Goal: Information Seeking & Learning: Learn about a topic

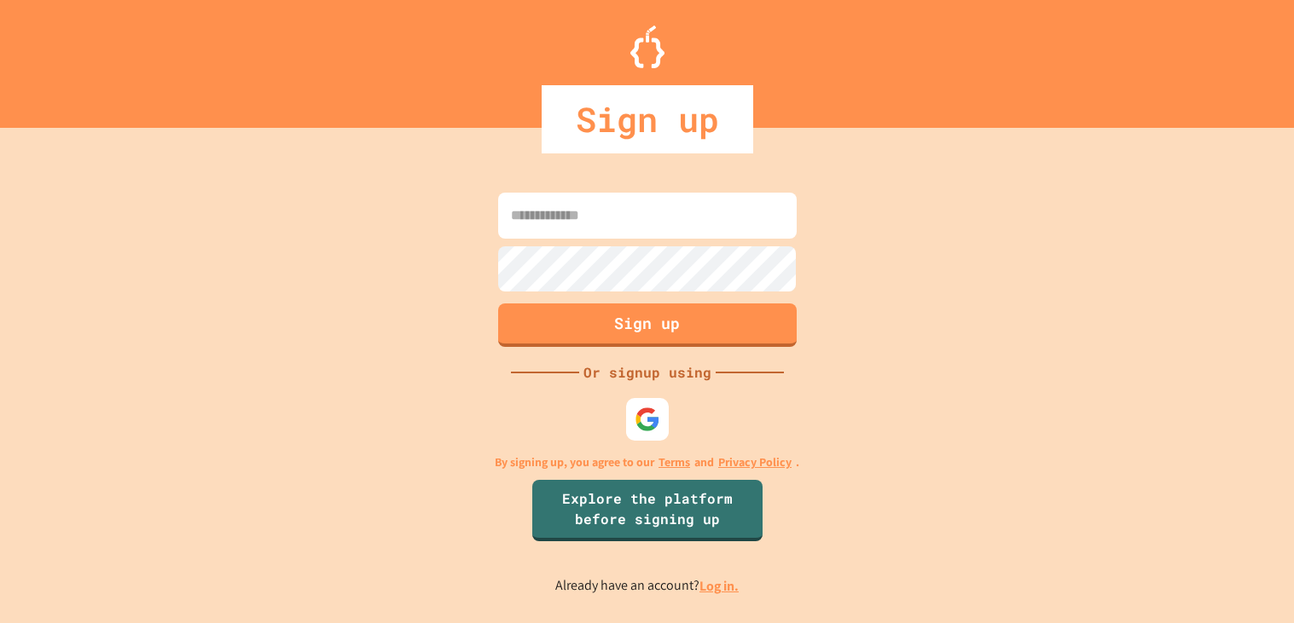
click at [713, 595] on link "Log in." at bounding box center [718, 586] width 39 height 18
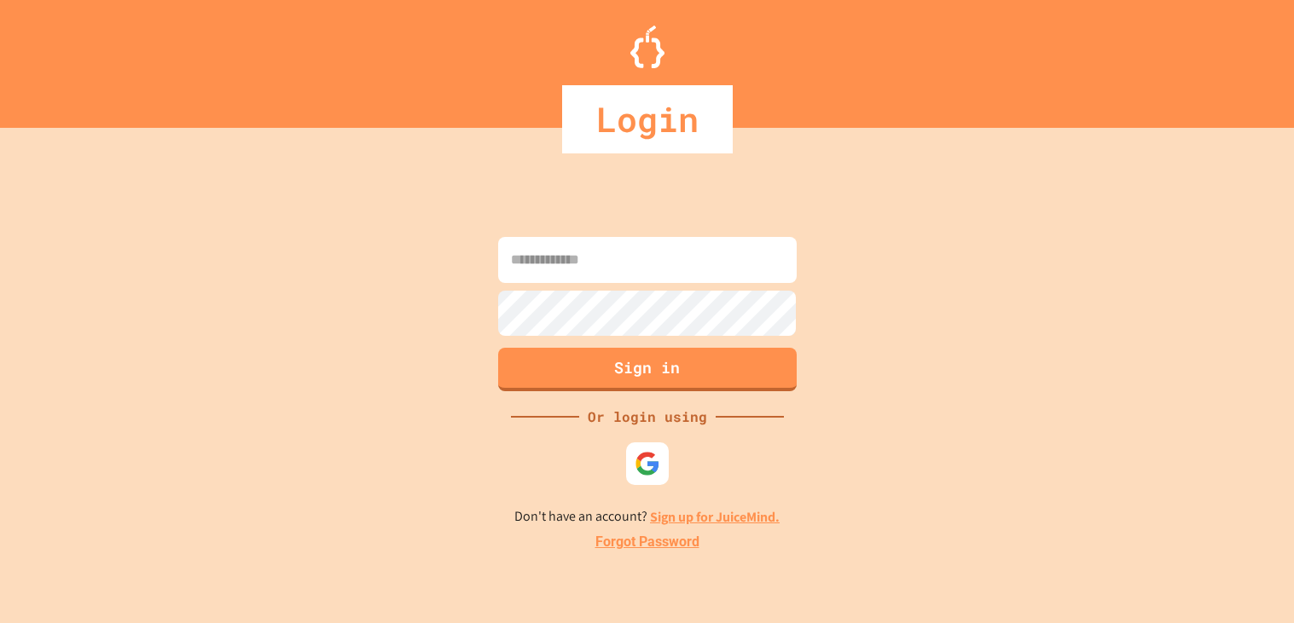
click at [723, 264] on input at bounding box center [647, 260] width 298 height 46
type input "**********"
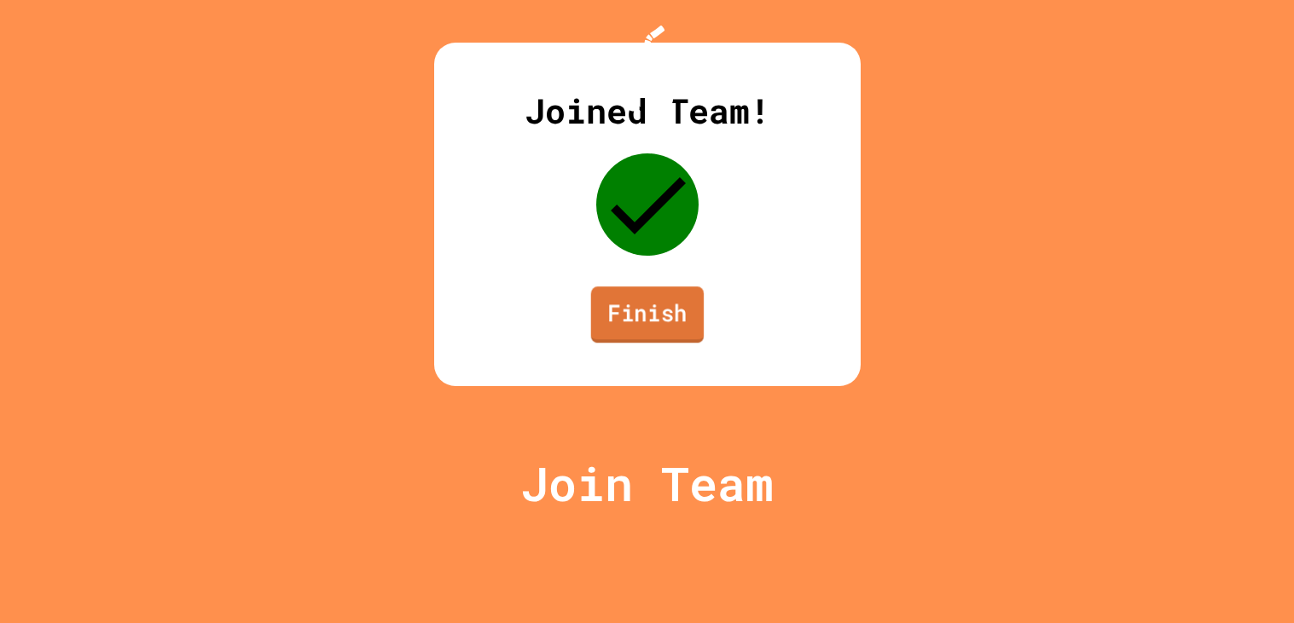
click at [642, 343] on link "Finish" at bounding box center [646, 315] width 113 height 56
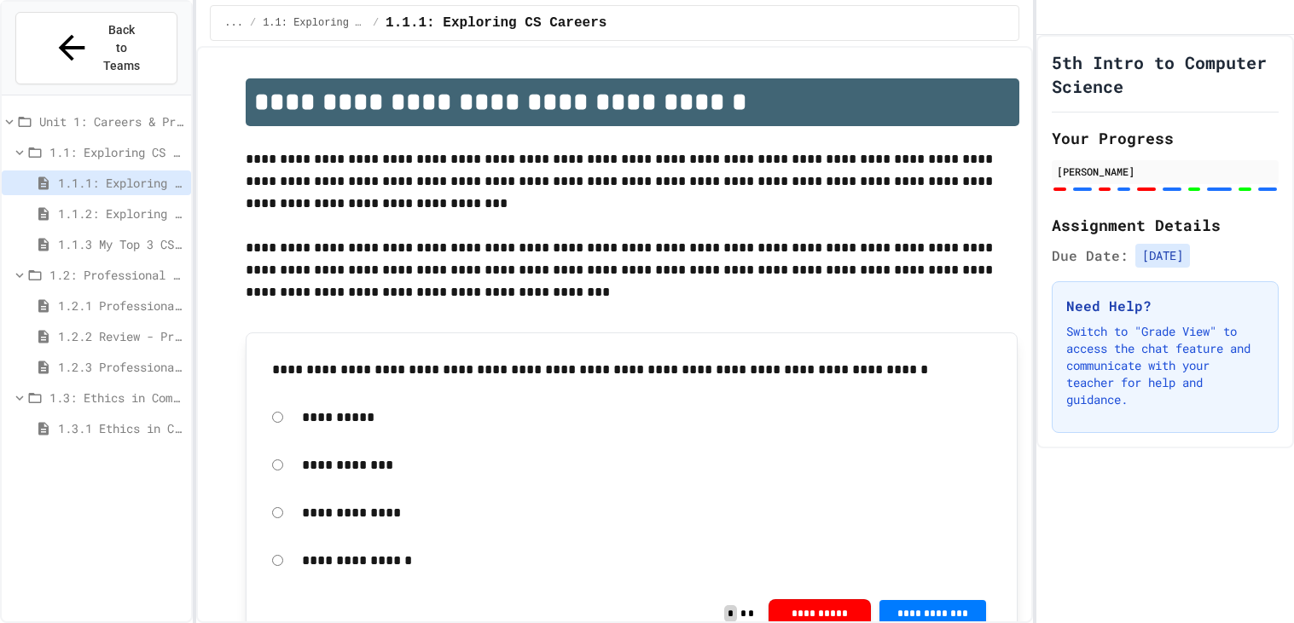
scroll to position [56, 0]
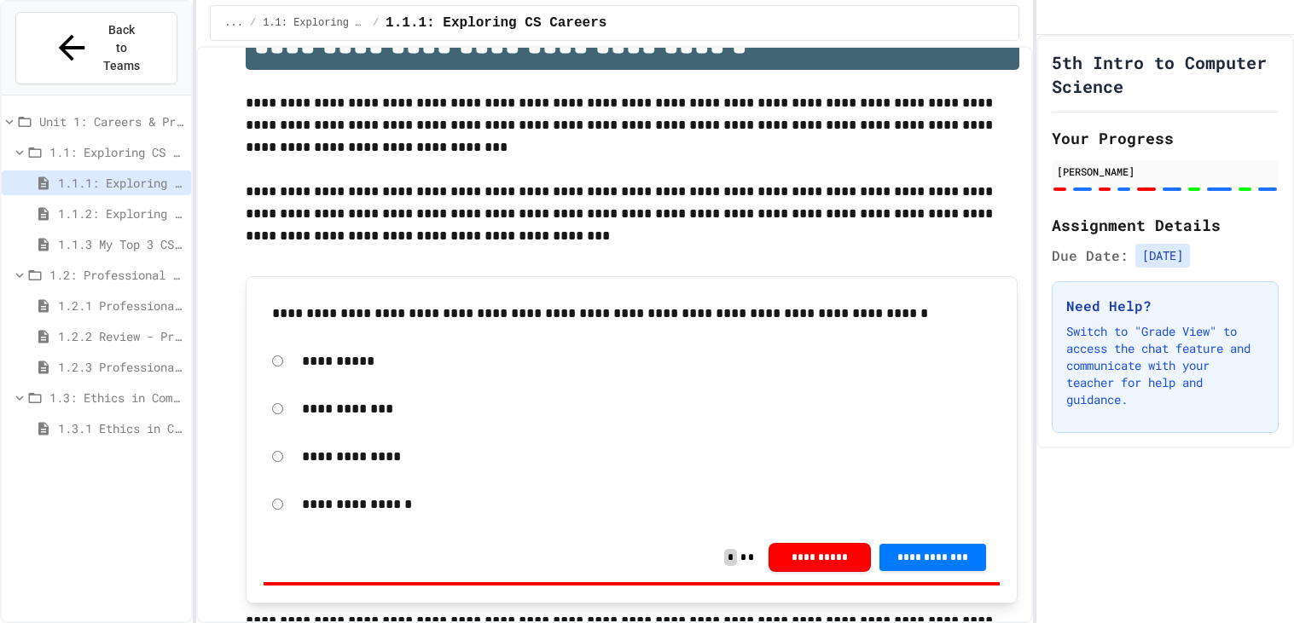
click at [101, 297] on span "1.2.1 Professional Communication" at bounding box center [121, 306] width 126 height 18
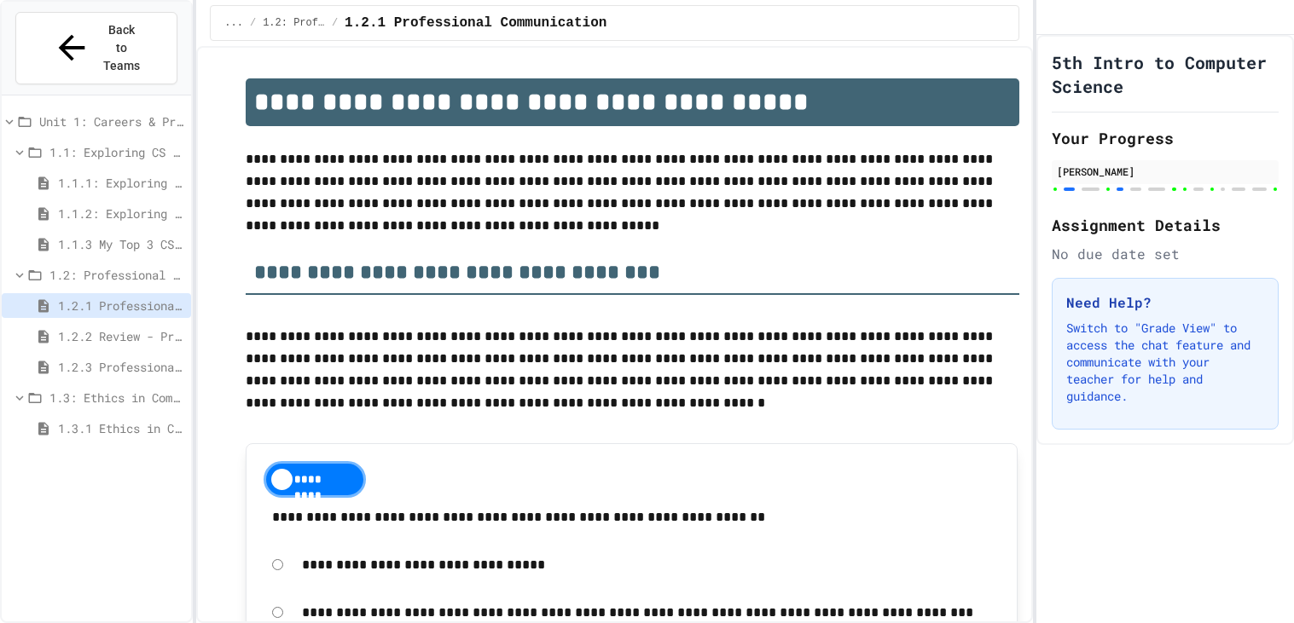
click at [103, 358] on span "1.2.3 Professional Communication Challenge" at bounding box center [121, 367] width 126 height 18
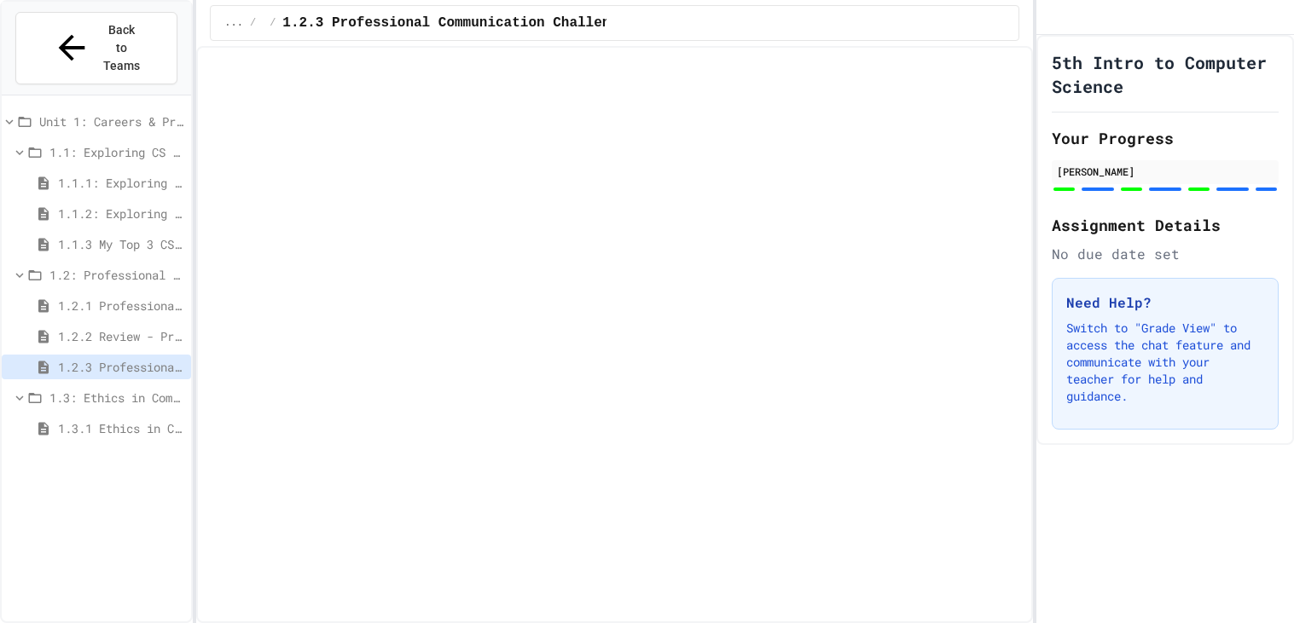
click at [125, 327] on span "1.2.2 Review - Professional Communication" at bounding box center [121, 336] width 126 height 18
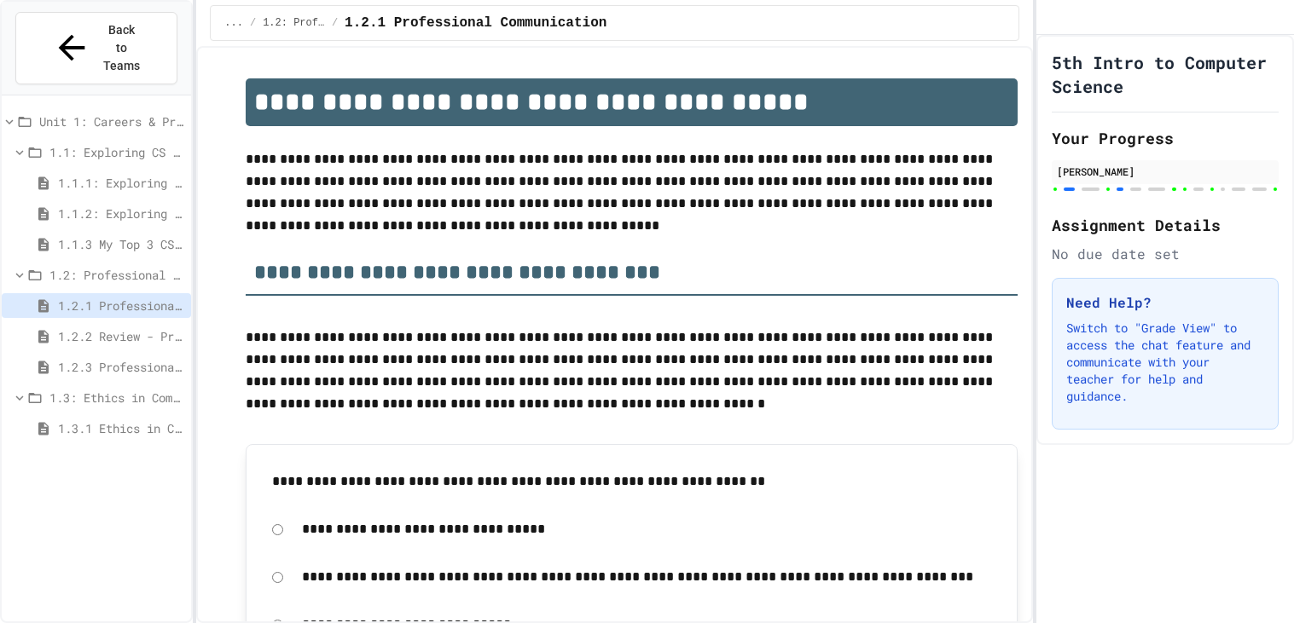
click at [113, 420] on span "1.3.1 Ethics in Computer Science" at bounding box center [121, 429] width 126 height 18
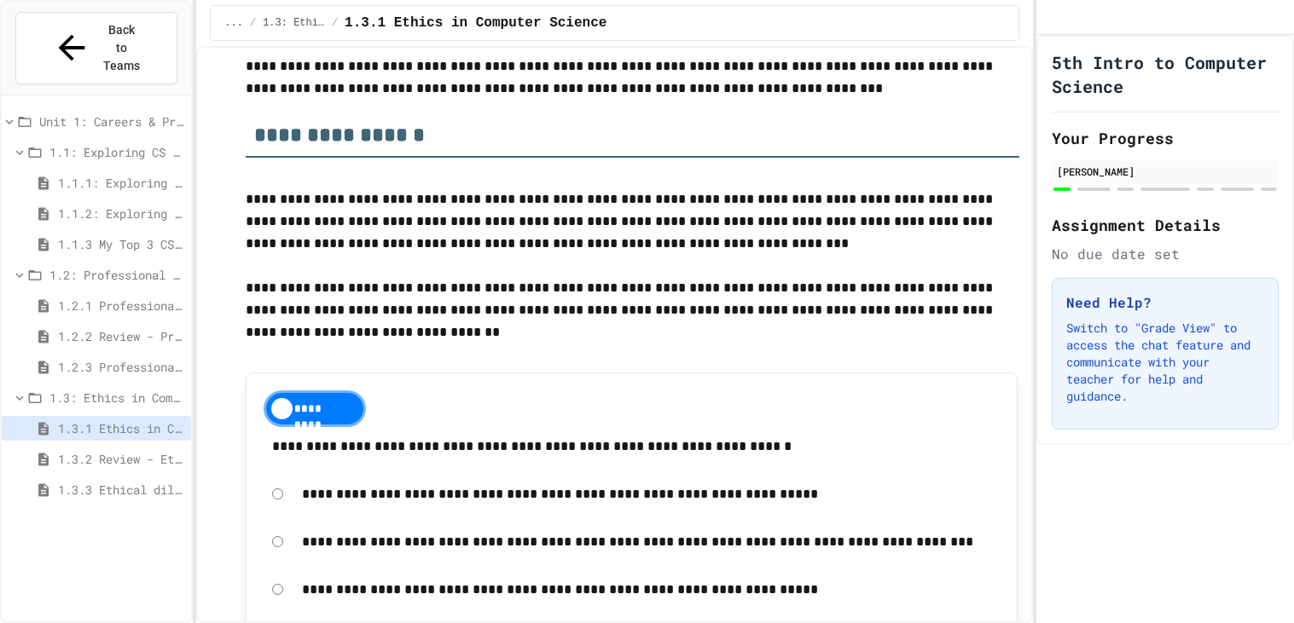
scroll to position [205, 0]
click at [140, 327] on span "1.2.2 Review - Professional Communication" at bounding box center [121, 336] width 126 height 18
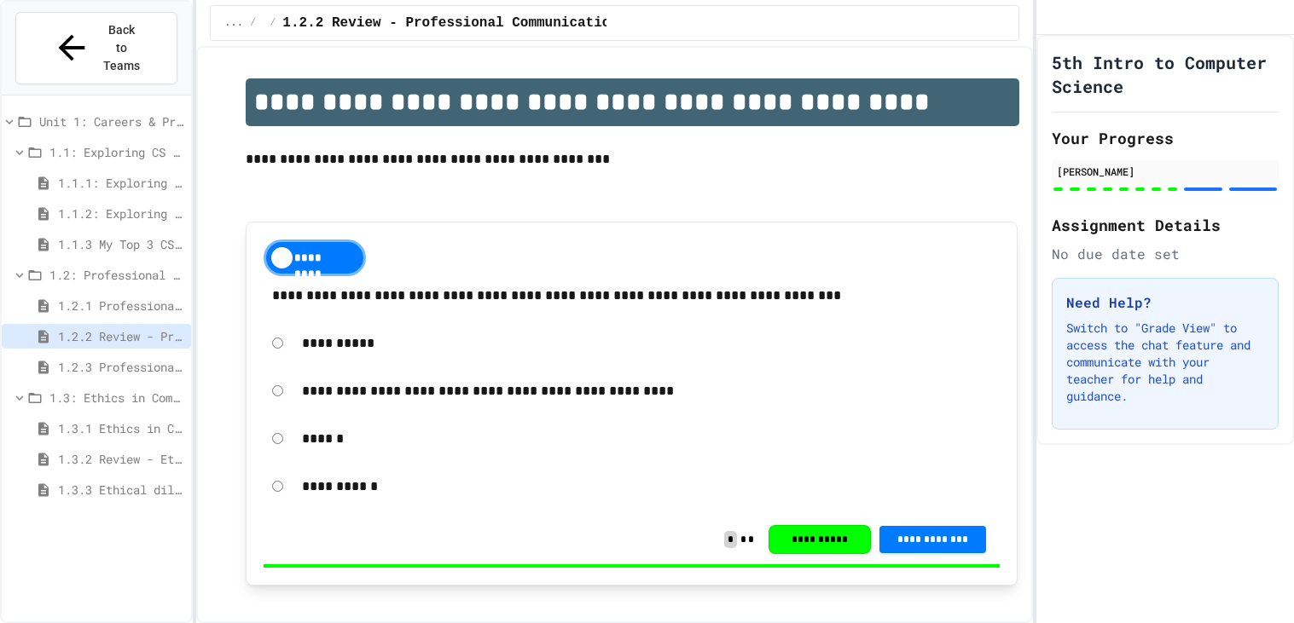
click at [115, 266] on span "1.2: Professional Communication" at bounding box center [116, 275] width 135 height 18
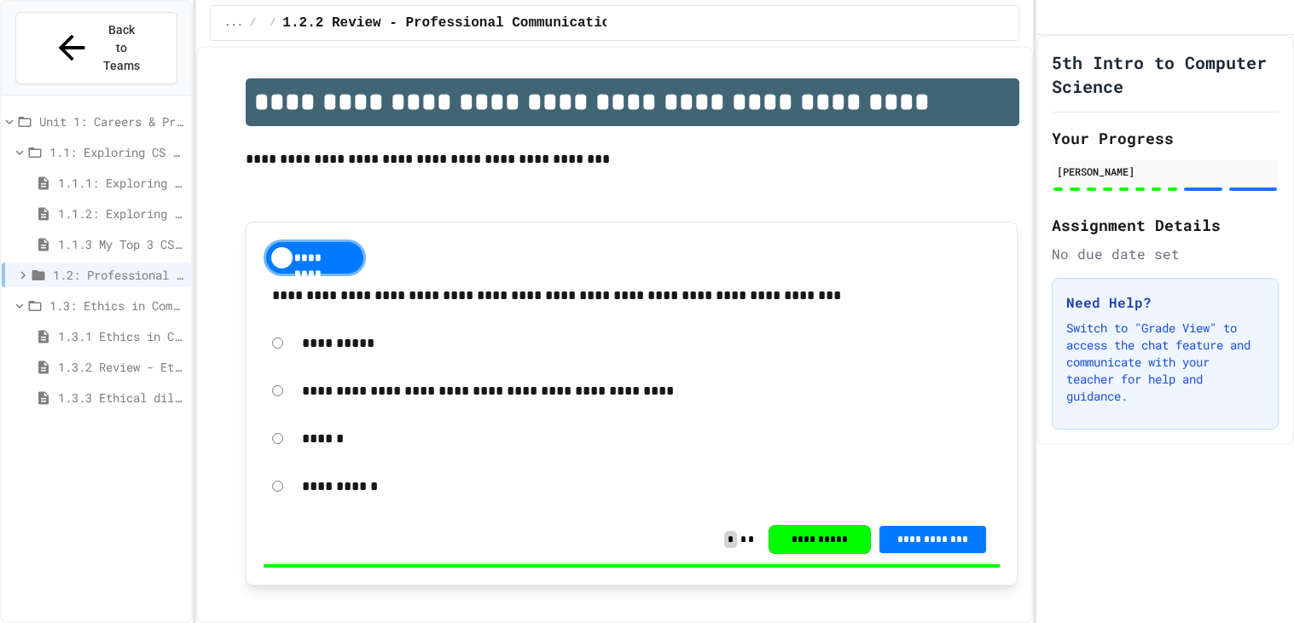
click at [118, 266] on span "1.2: Professional Communication" at bounding box center [118, 275] width 131 height 18
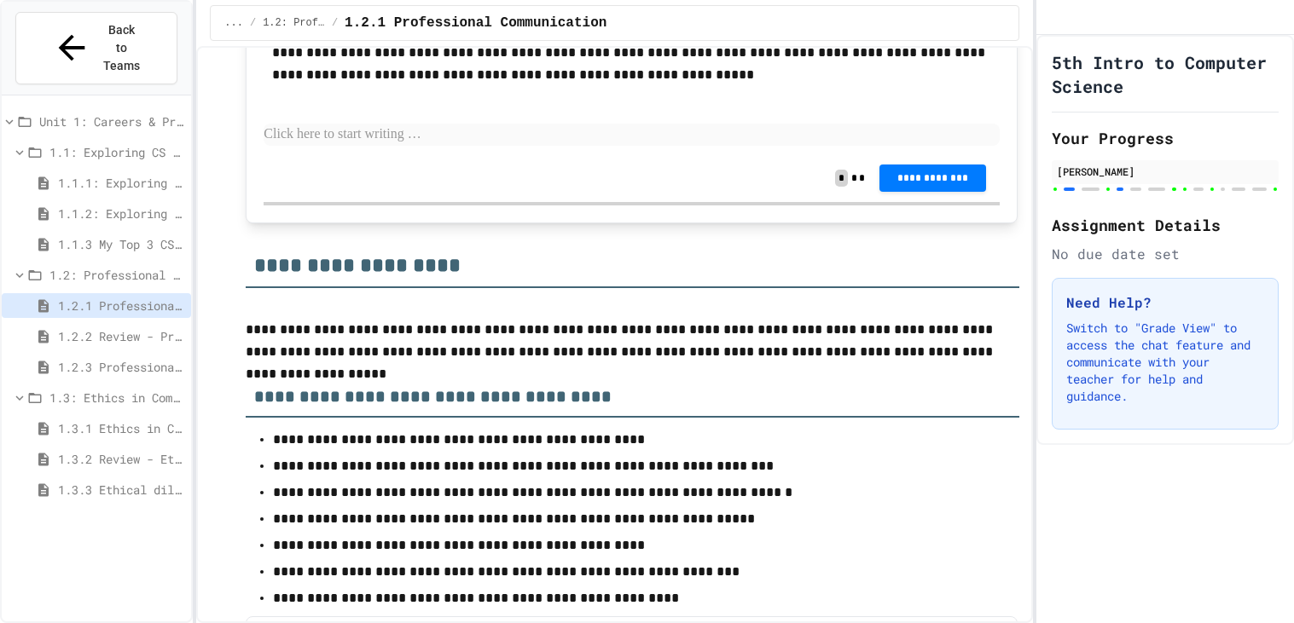
scroll to position [2153, 0]
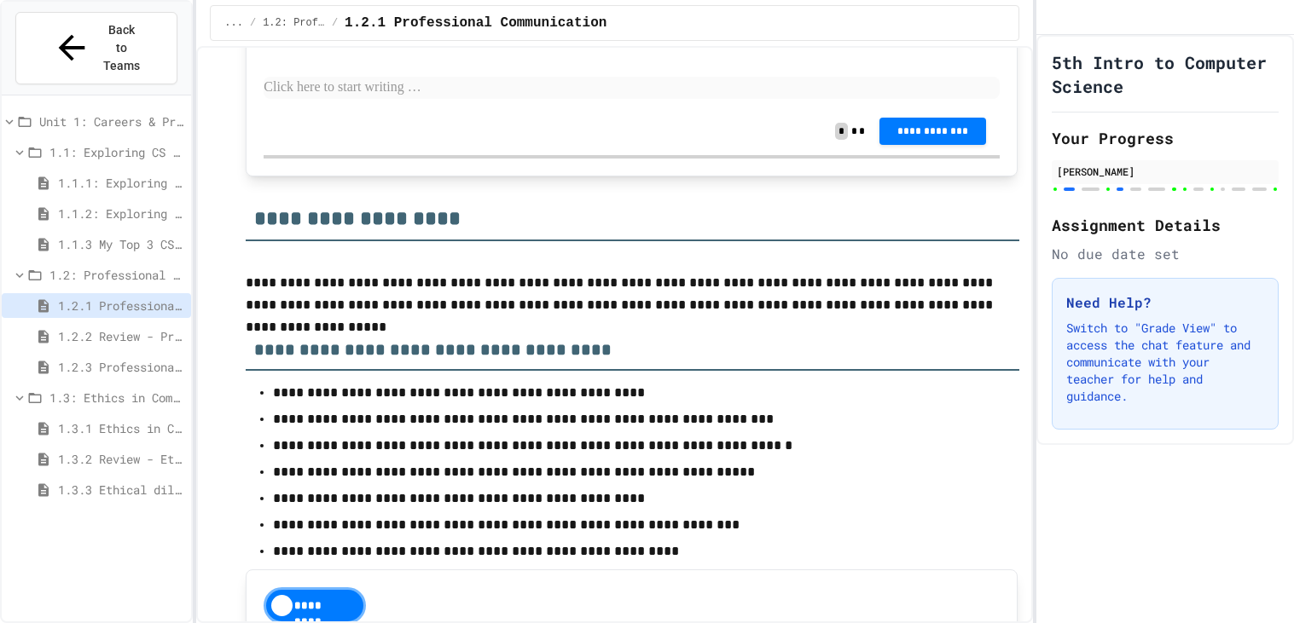
click at [299, 39] on p "**********" at bounding box center [632, 17] width 720 height 44
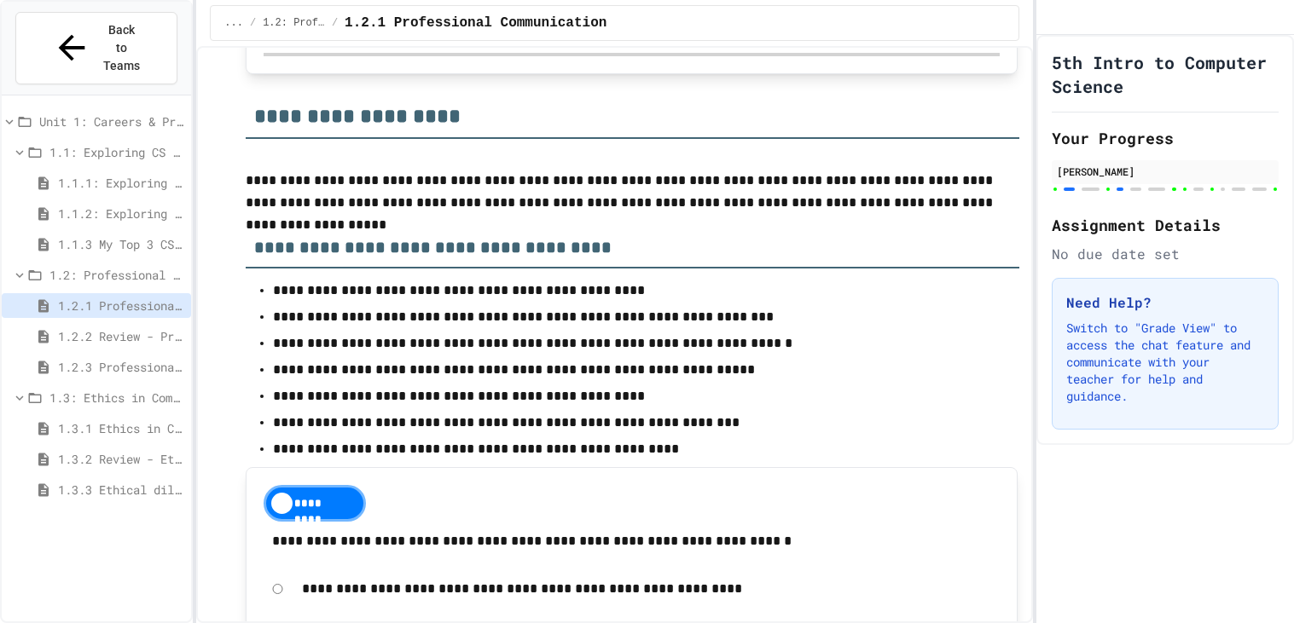
scroll to position [0, 0]
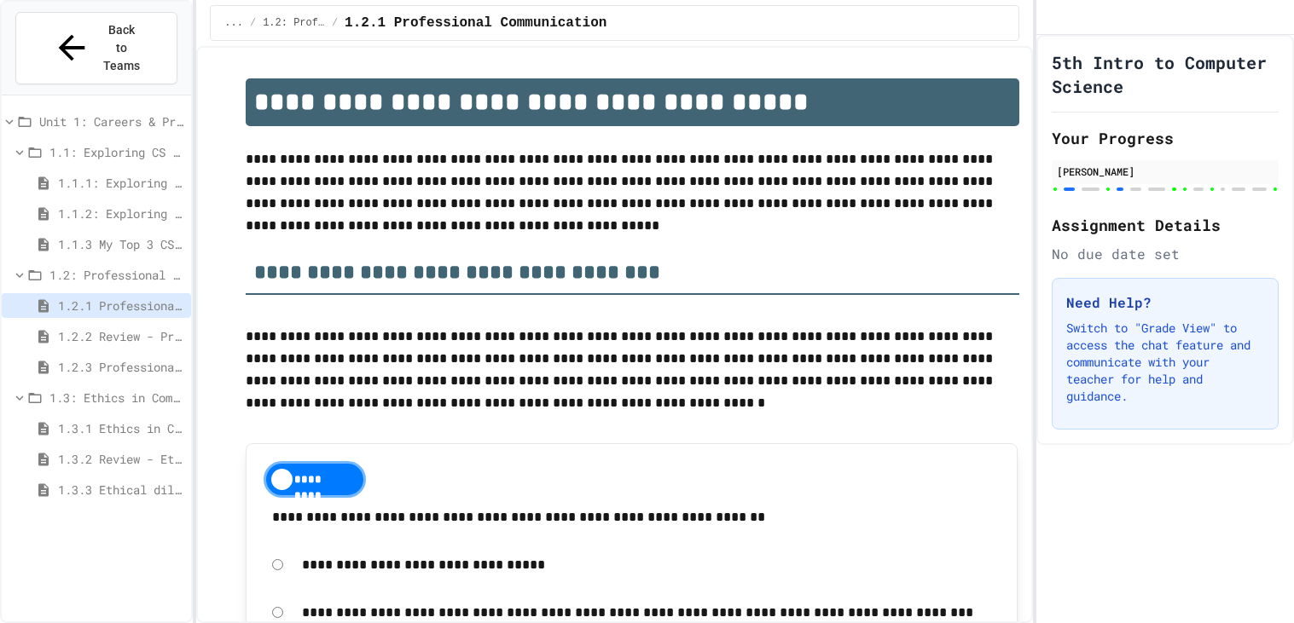
click at [105, 266] on span "1.2: Professional Communication" at bounding box center [116, 275] width 135 height 18
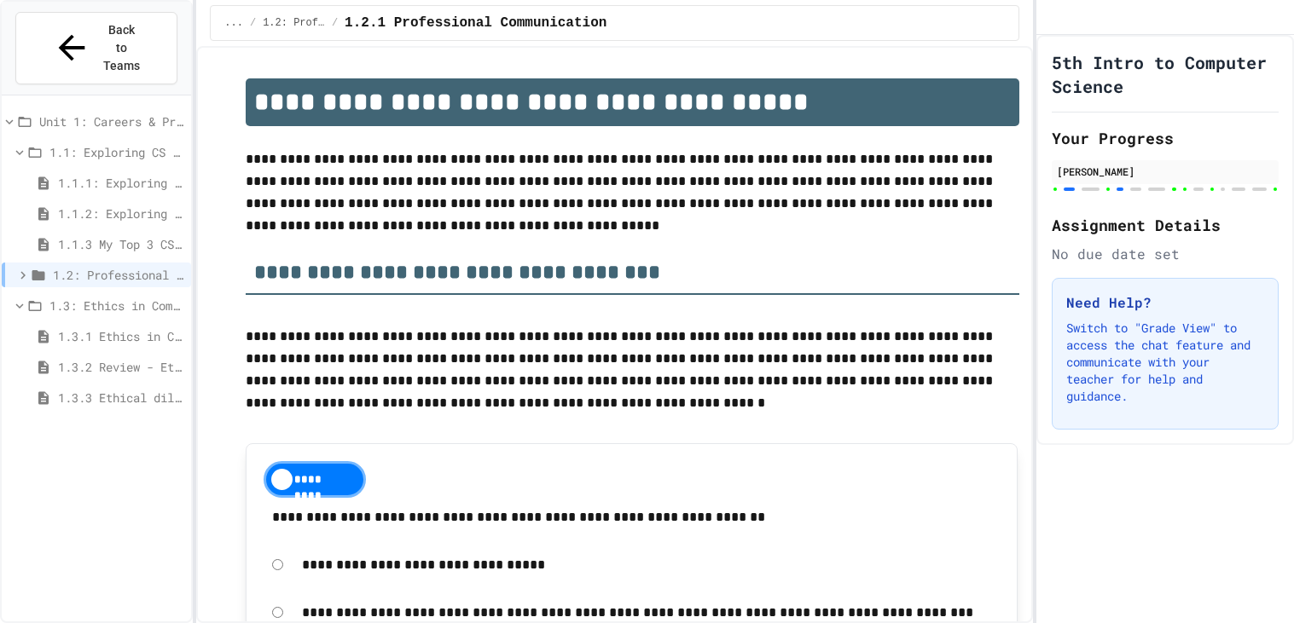
click at [105, 266] on span "1.2: Professional Communication" at bounding box center [118, 275] width 131 height 18
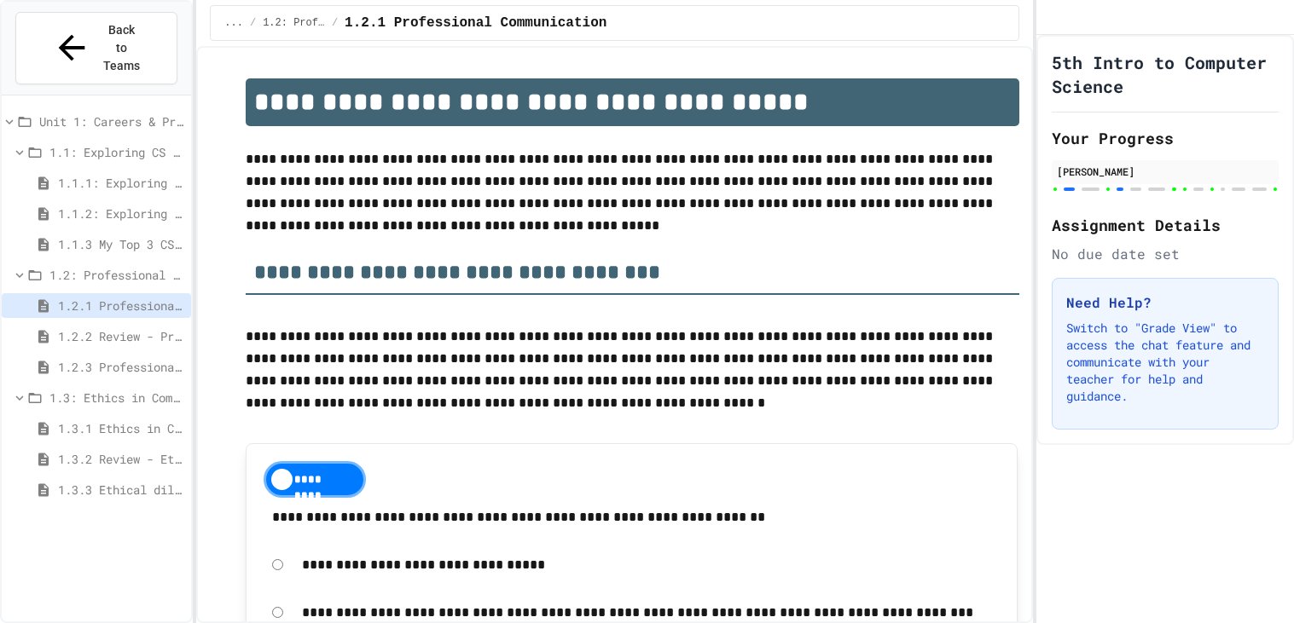
click at [105, 266] on span "1.2: Professional Communication" at bounding box center [116, 275] width 135 height 18
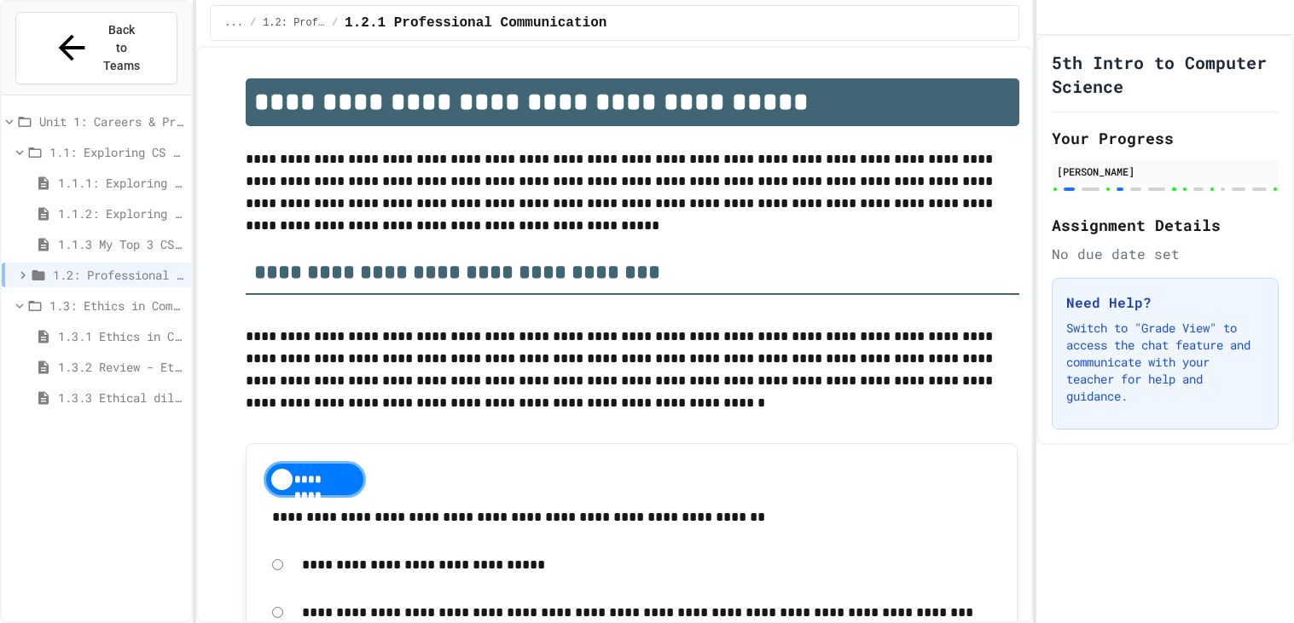
click at [105, 266] on span "1.2: Professional Communication" at bounding box center [118, 275] width 131 height 18
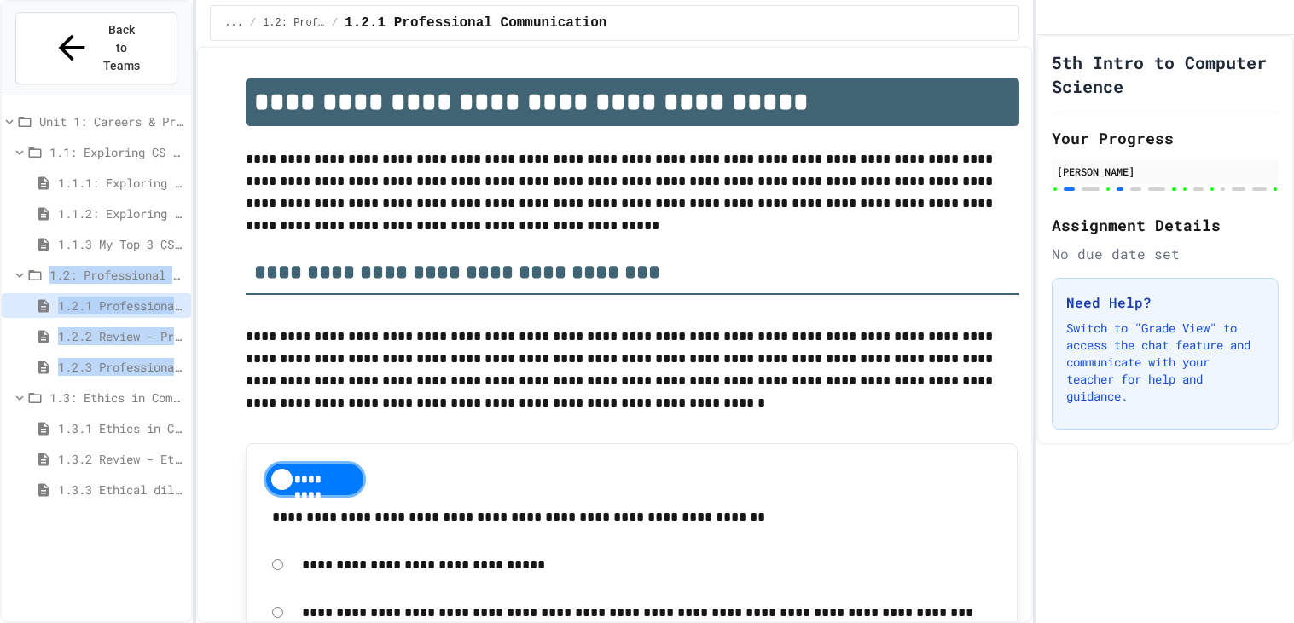
click at [252, 235] on p "**********" at bounding box center [632, 192] width 773 height 89
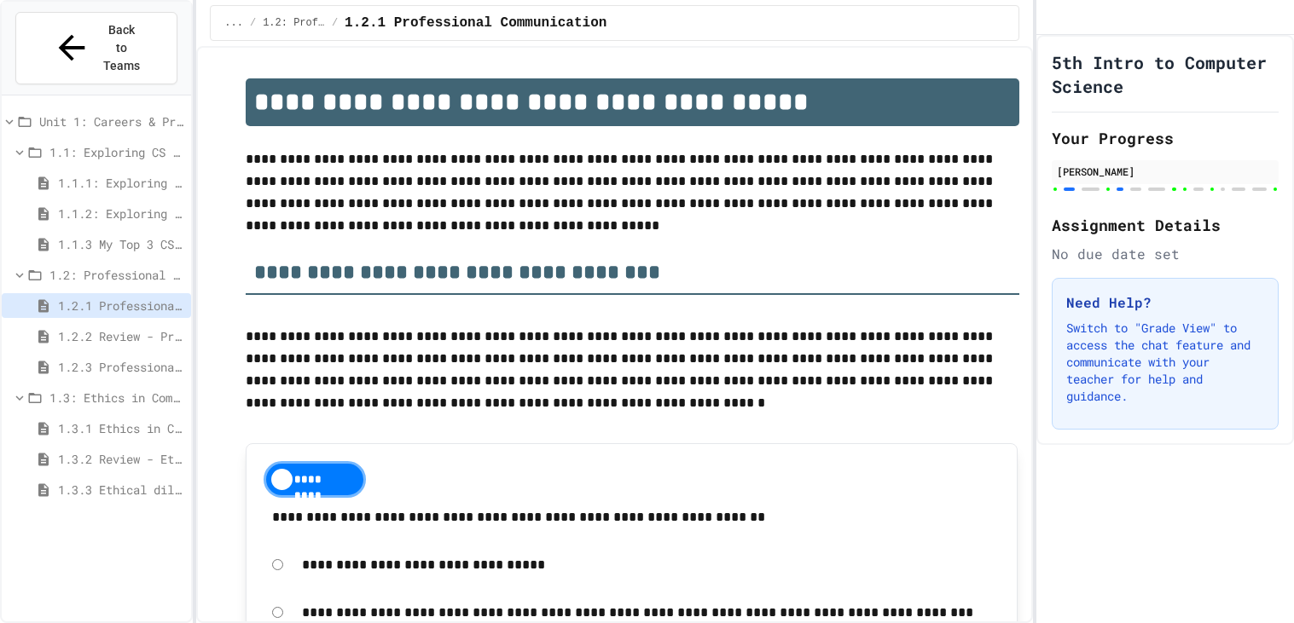
click at [83, 327] on span "1.2.2 Review - Professional Communication" at bounding box center [121, 336] width 126 height 18
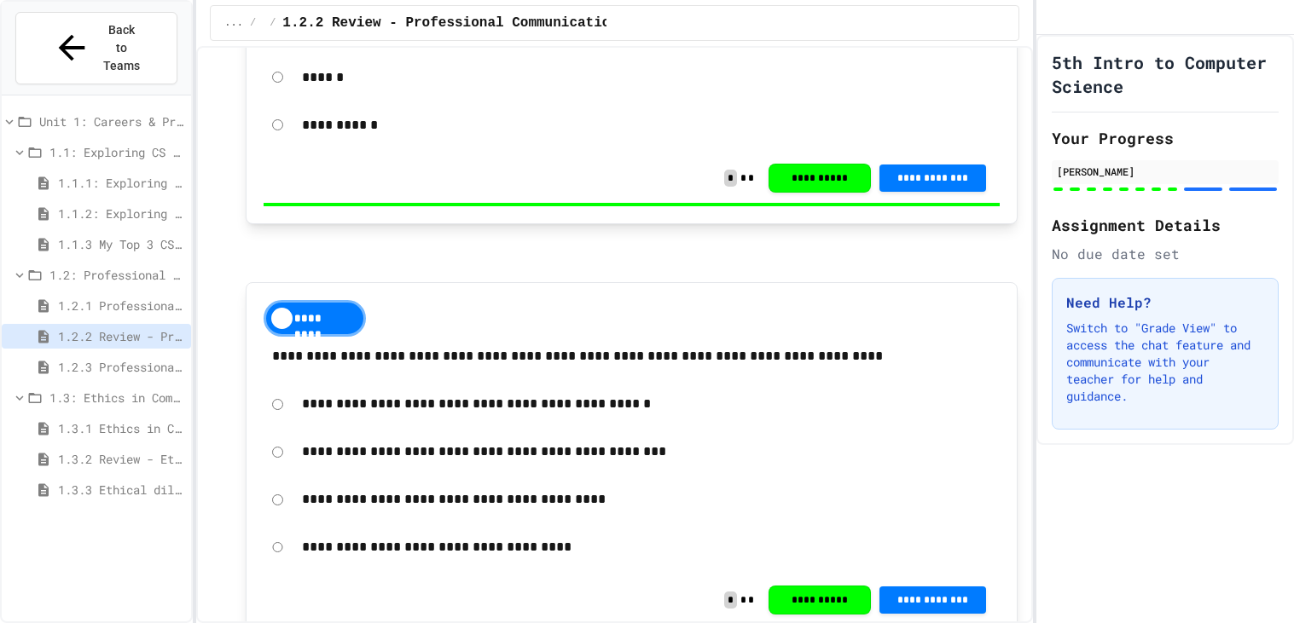
scroll to position [365, 0]
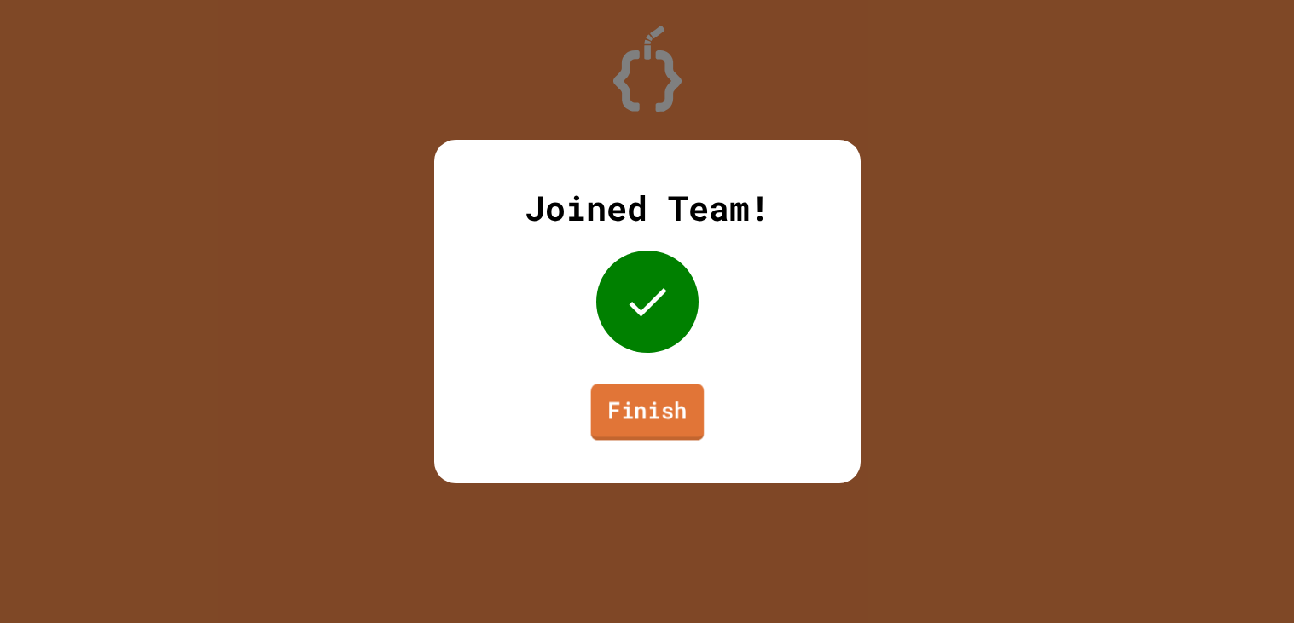
click at [686, 408] on link "Finish" at bounding box center [646, 412] width 113 height 56
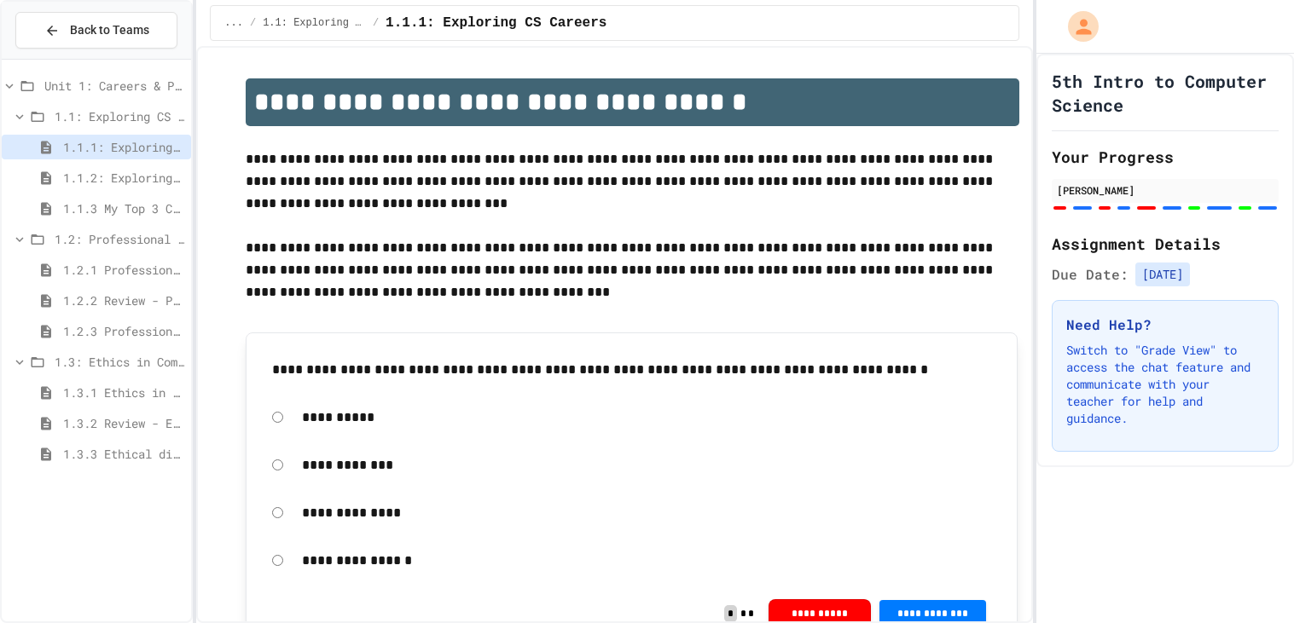
click at [115, 258] on div "1.2.1 Professional Communication" at bounding box center [96, 270] width 189 height 25
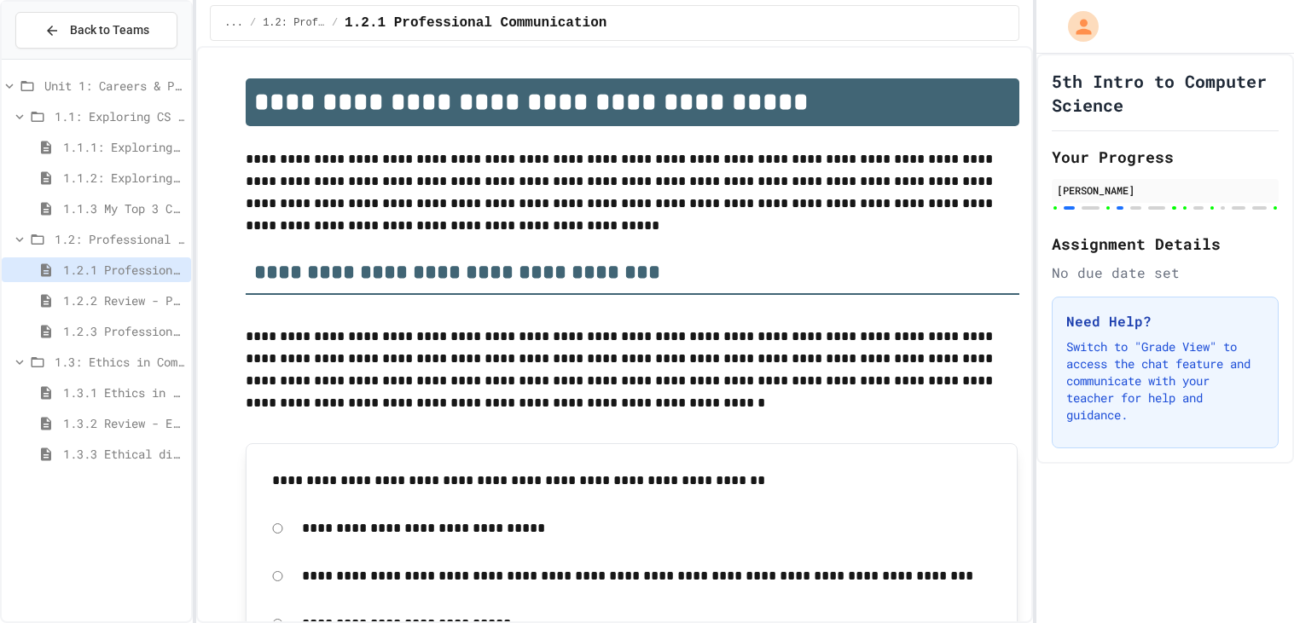
click at [101, 300] on span "1.2.2 Review - Professional Communication" at bounding box center [123, 301] width 121 height 18
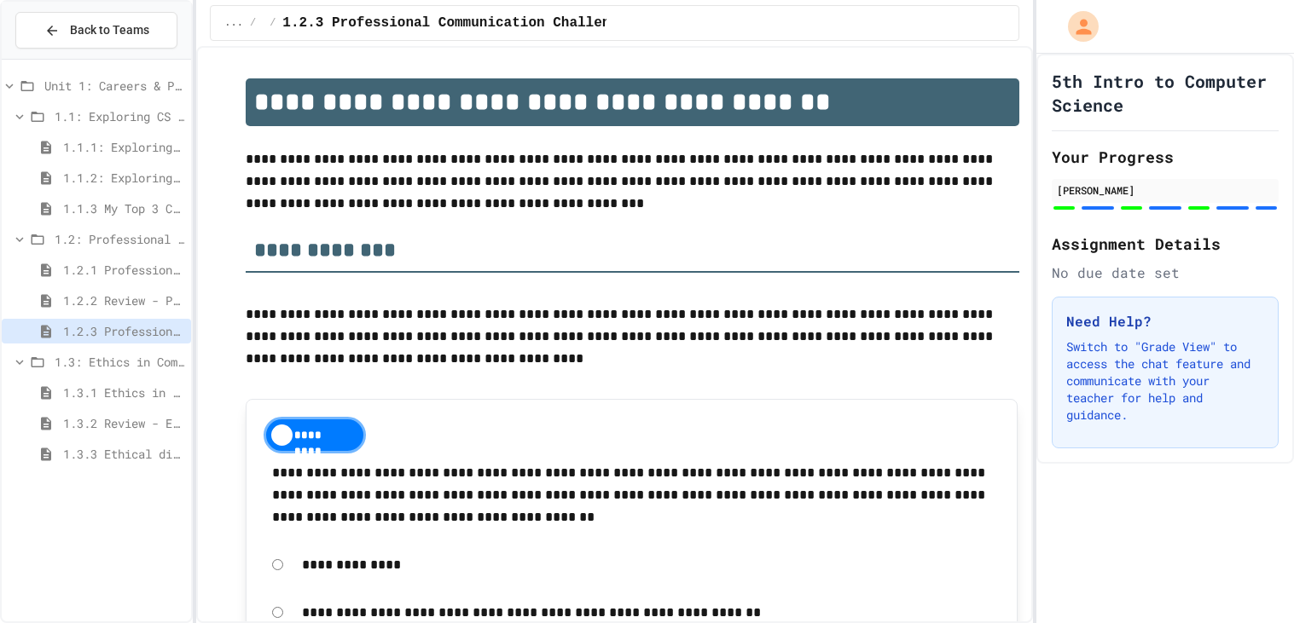
click at [108, 366] on span "1.3: Ethics in Computing" at bounding box center [120, 362] width 130 height 18
click at [105, 384] on span "1.3.1 Ethics in Computer Science" at bounding box center [123, 393] width 121 height 18
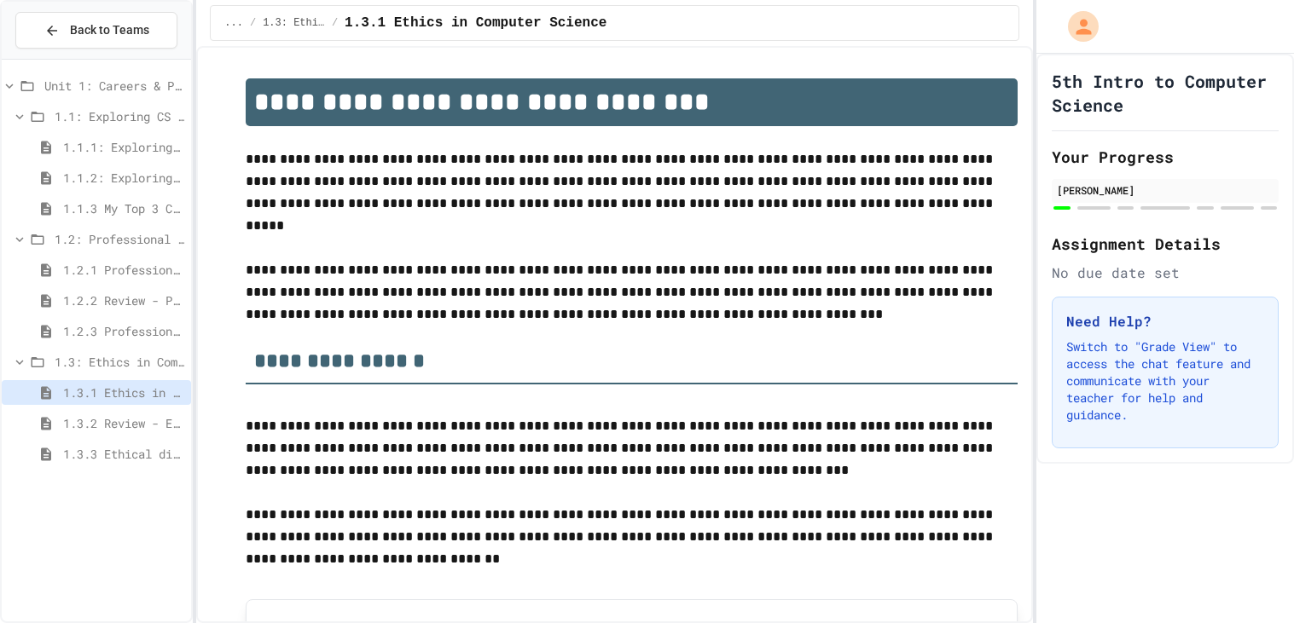
click at [105, 425] on span "1.3.2 Review - Ethics in Computer Science" at bounding box center [123, 423] width 121 height 18
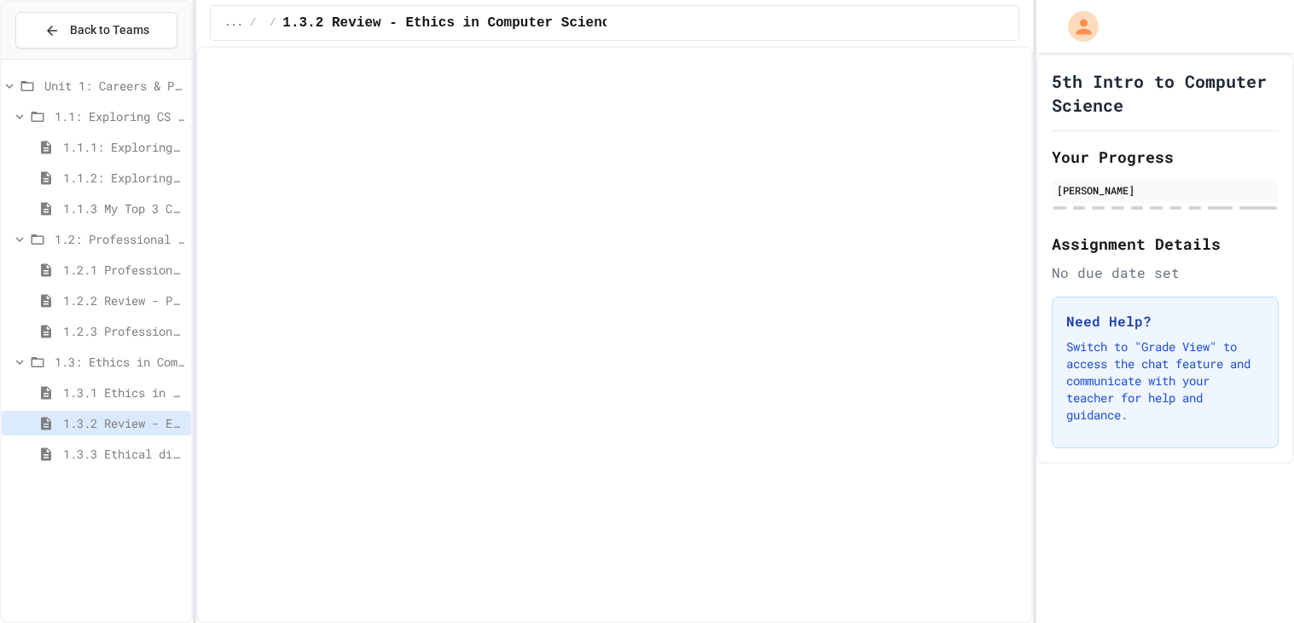
click at [105, 446] on span "1.3.3 Ethical dilemma reflections" at bounding box center [123, 454] width 121 height 18
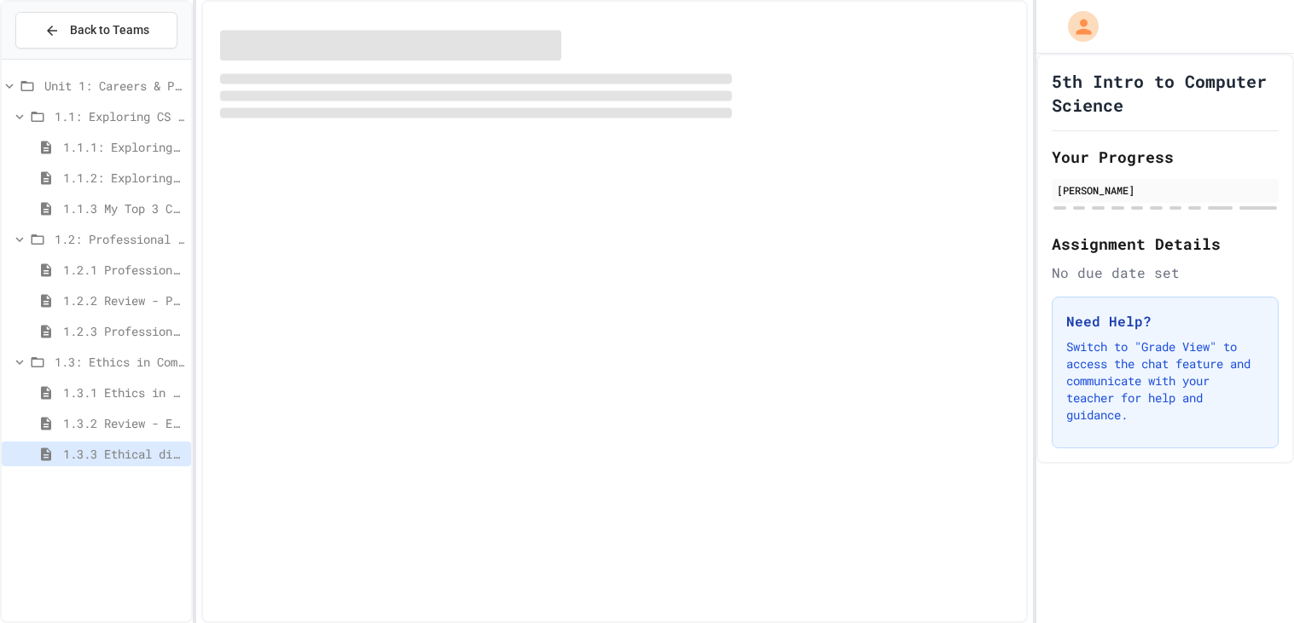
click at [105, 446] on span "1.3.3 Ethical dilemma reflections" at bounding box center [123, 454] width 121 height 18
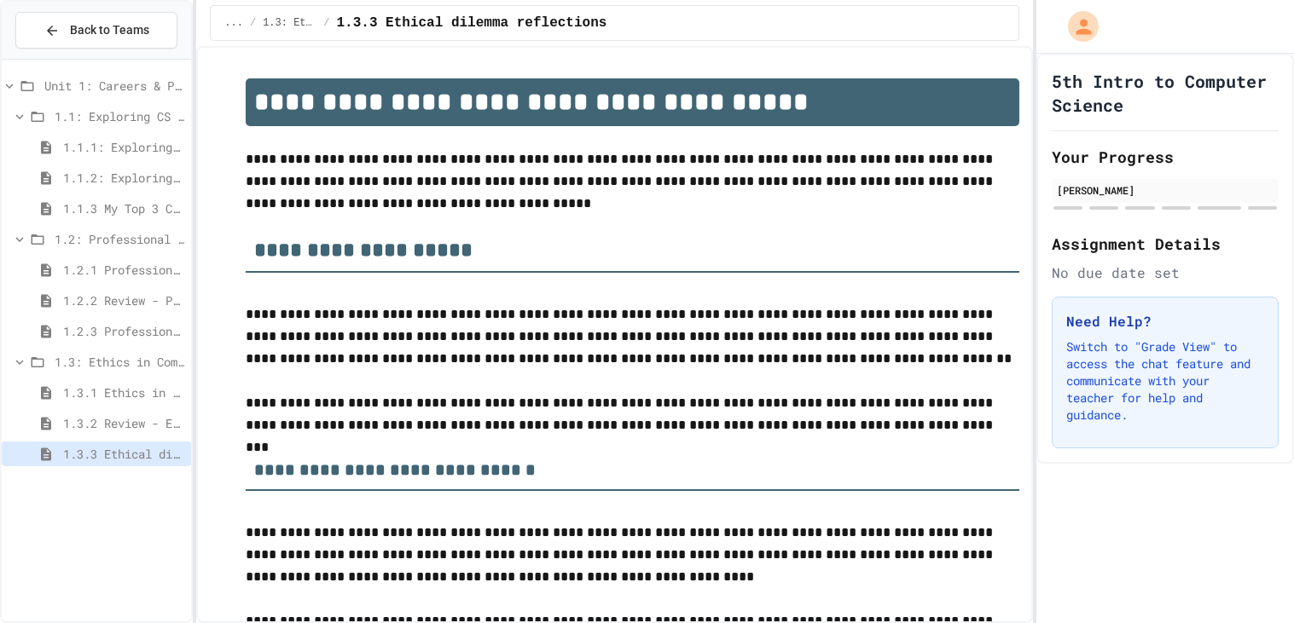
click at [111, 397] on span "1.3.1 Ethics in Computer Science" at bounding box center [123, 393] width 121 height 18
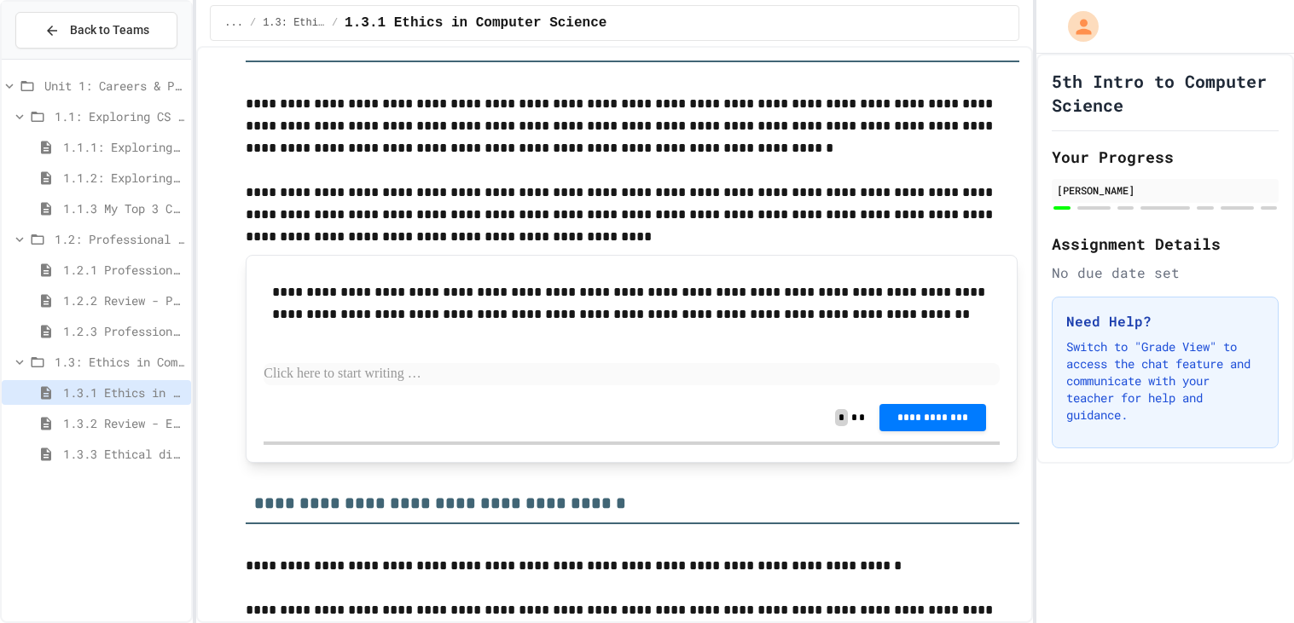
scroll to position [1097, 0]
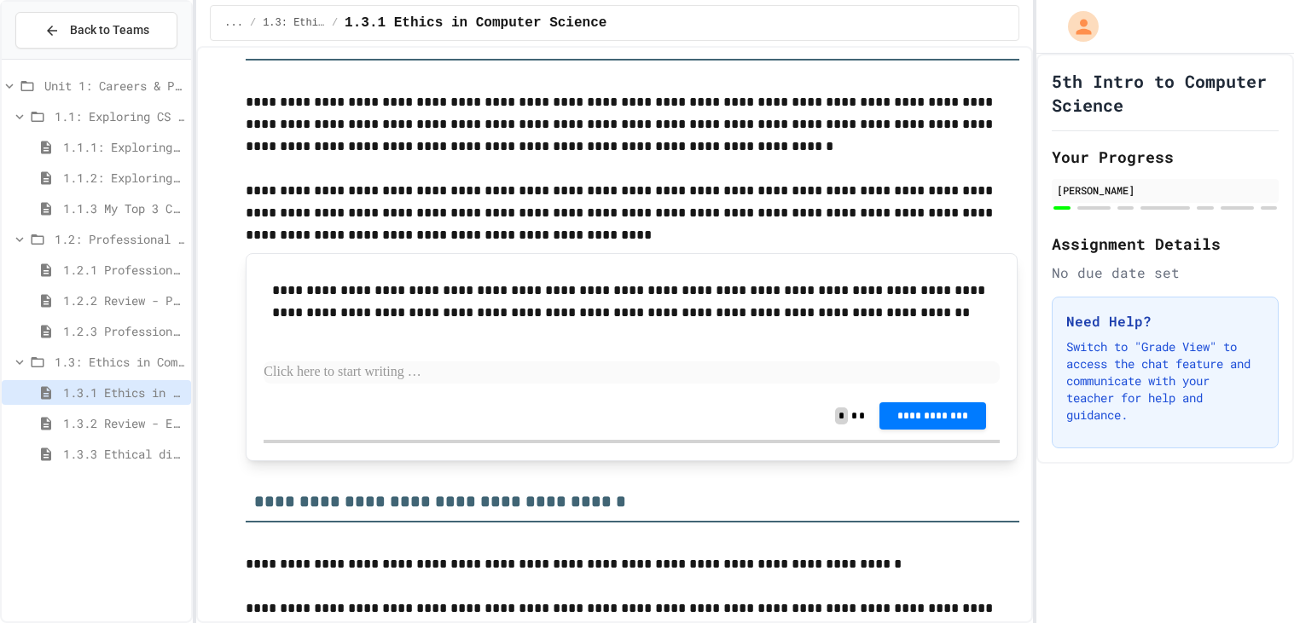
click at [771, 87] on p at bounding box center [632, 80] width 772 height 22
